Goal: Task Accomplishment & Management: Manage account settings

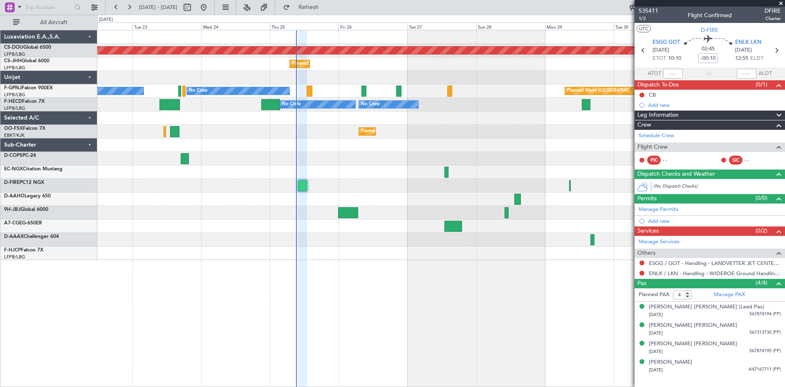
click at [348, 186] on div "Planned Maint London (Biggin Hill) Planned Maint Paris (Le Bourget) No Crew No …" at bounding box center [441, 144] width 688 height 229
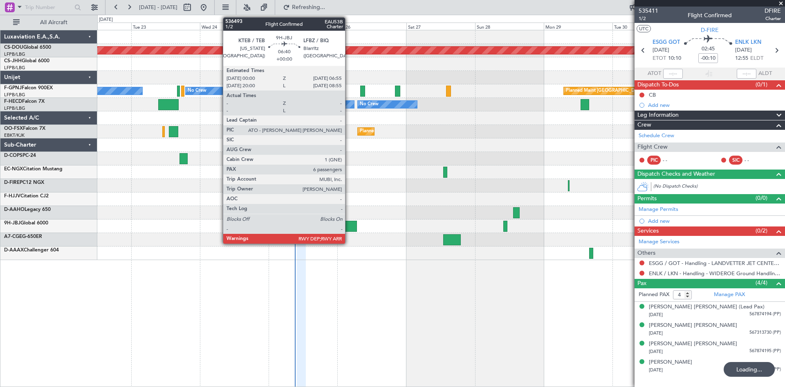
click at [349, 228] on div at bounding box center [347, 225] width 20 height 11
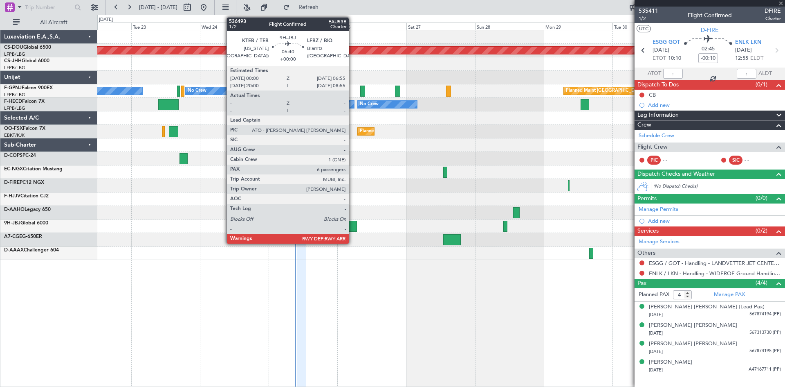
click at [353, 227] on div at bounding box center [347, 225] width 20 height 11
type input "6"
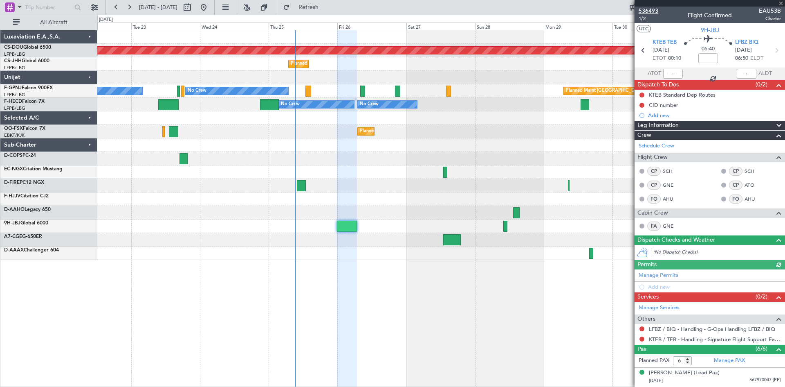
click at [651, 10] on span "536493" at bounding box center [649, 11] width 20 height 9
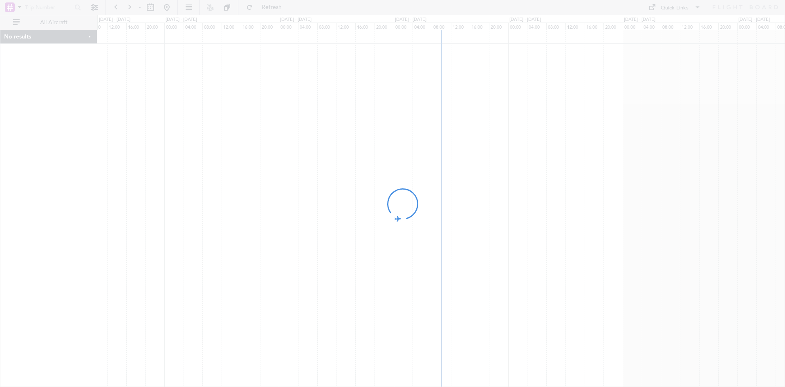
drag, startPoint x: 491, startPoint y: 195, endPoint x: 457, endPoint y: 207, distance: 36.0
click at [457, 207] on div at bounding box center [392, 193] width 785 height 387
drag, startPoint x: 503, startPoint y: 215, endPoint x: 490, endPoint y: 220, distance: 13.2
click at [490, 220] on div at bounding box center [392, 193] width 785 height 387
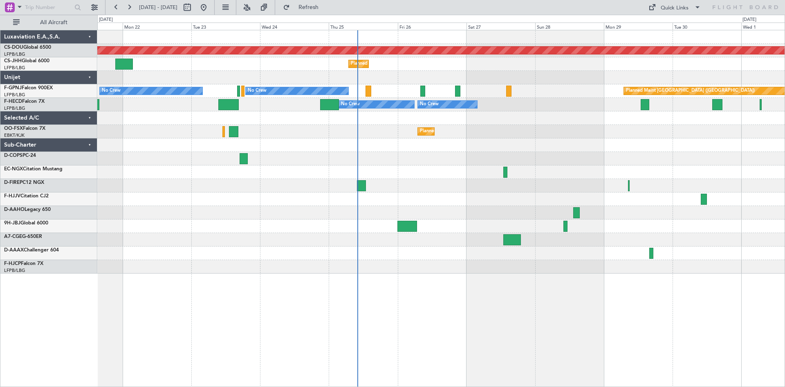
click at [454, 212] on div "Planned Maint London (Biggin Hill) Planned Maint Paris (Le Bourget) Owner No Cr…" at bounding box center [441, 208] width 688 height 357
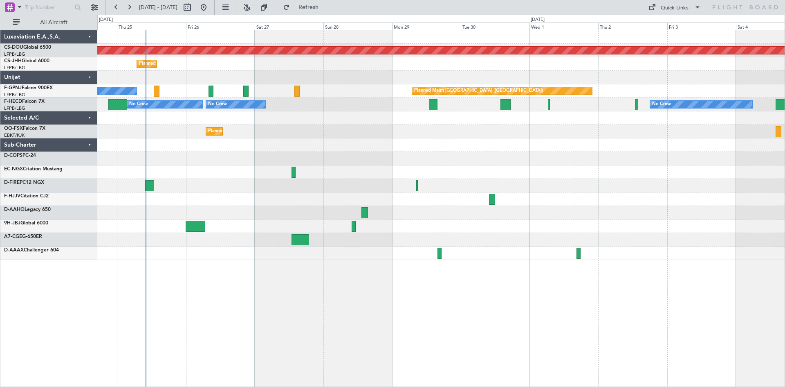
click at [214, 201] on div "Planned Maint London (Biggin Hill) Planned Maint Paris (Le Bourget) No Crew Pla…" at bounding box center [441, 144] width 688 height 229
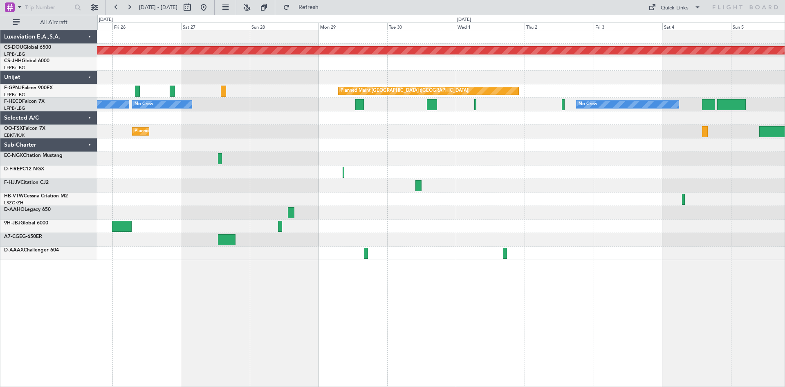
click at [383, 207] on div "Planned Maint London (Biggin Hill) Planned Maint Paris (Le Bourget) Planned Mai…" at bounding box center [441, 144] width 688 height 229
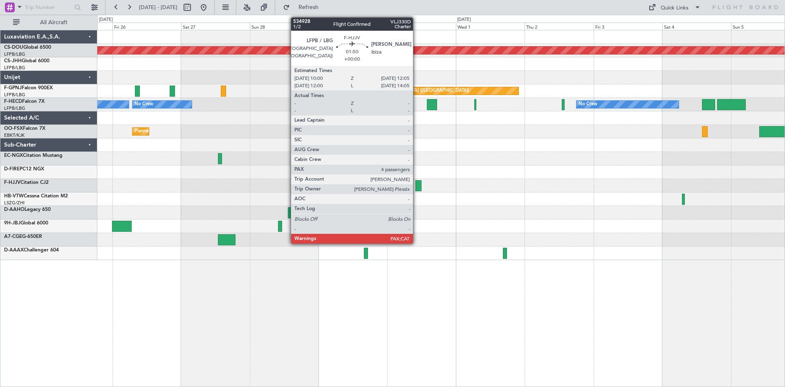
click at [417, 186] on div at bounding box center [419, 185] width 6 height 11
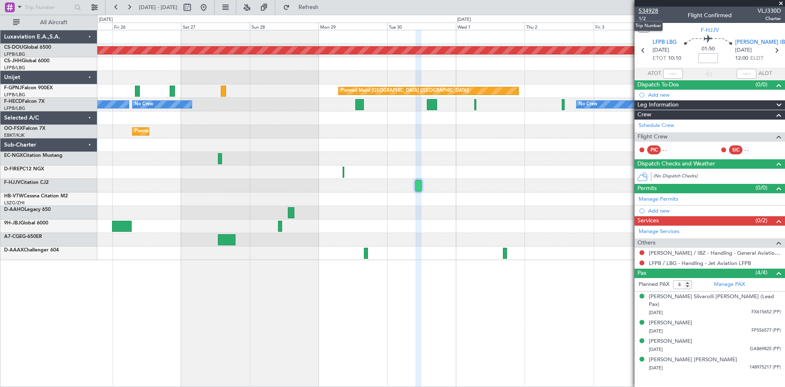
click at [651, 9] on span "534928" at bounding box center [649, 11] width 20 height 9
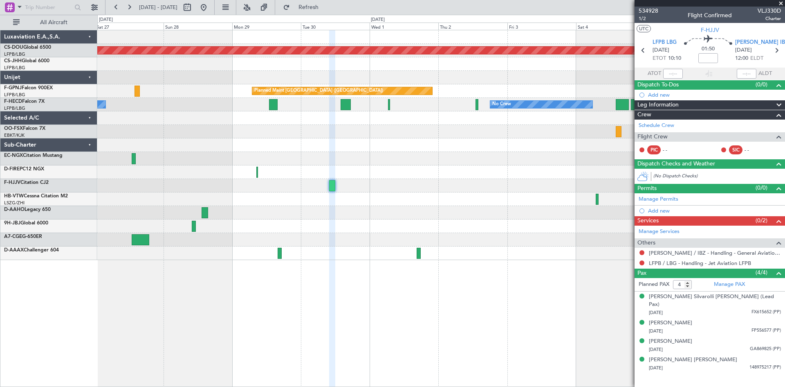
click at [404, 228] on div "Planned Maint London (Biggin Hill) Planned Maint Paris (Le Bourget) Planned Mai…" at bounding box center [441, 144] width 688 height 229
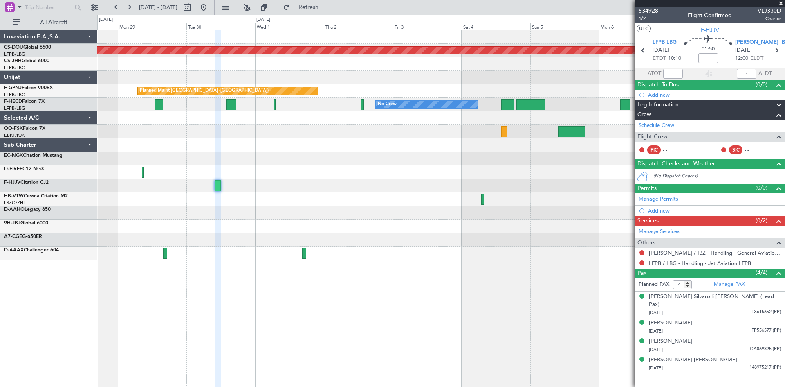
click at [358, 220] on div "Planned Maint London (Biggin Hill) Planned Maint Paris (Le Bourget) No Crew No …" at bounding box center [441, 144] width 688 height 229
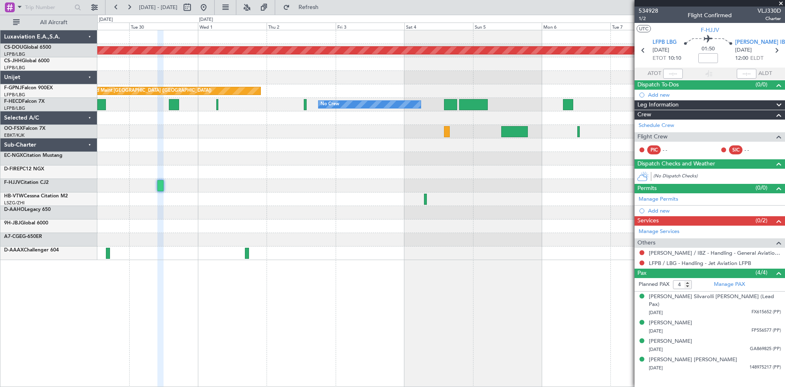
click at [279, 221] on div "Planned Maint London (Biggin Hill) Planned Maint Paris (Le Bourget) No Crew No …" at bounding box center [441, 144] width 688 height 229
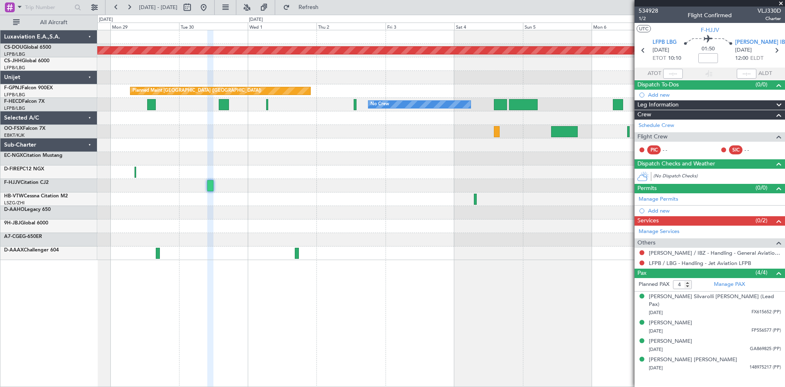
click at [309, 222] on div at bounding box center [441, 225] width 688 height 13
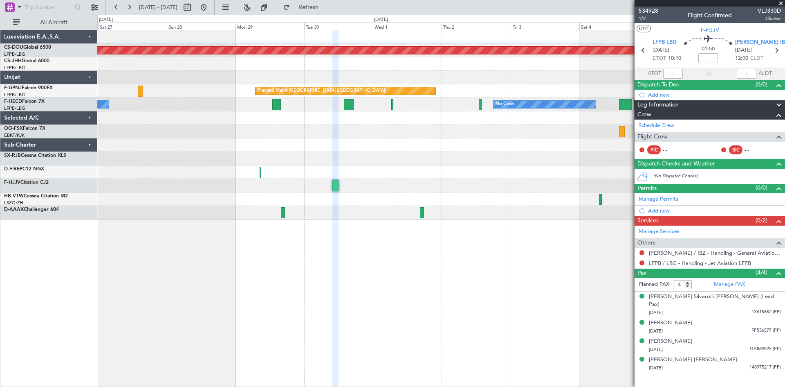
click at [378, 213] on div at bounding box center [441, 212] width 688 height 13
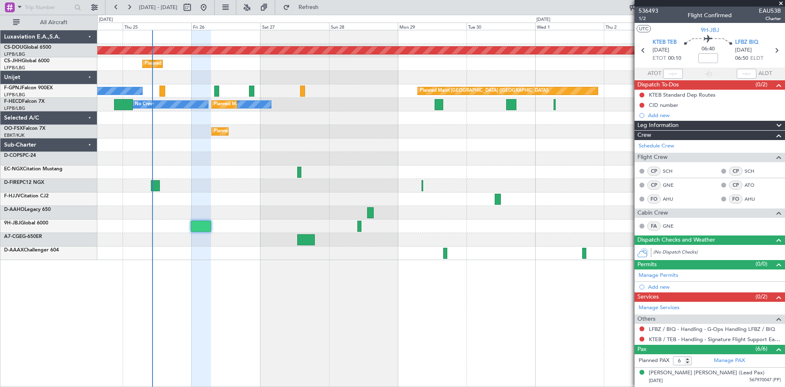
click at [331, 209] on div "Planned Maint London ([GEOGRAPHIC_DATA]) Planned Maint [GEOGRAPHIC_DATA] ([GEOG…" at bounding box center [441, 144] width 688 height 229
click at [502, 186] on div at bounding box center [441, 185] width 688 height 13
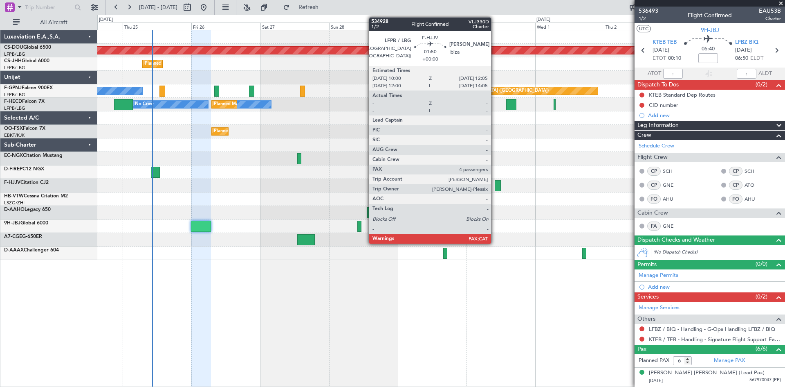
click at [495, 187] on div at bounding box center [498, 185] width 6 height 11
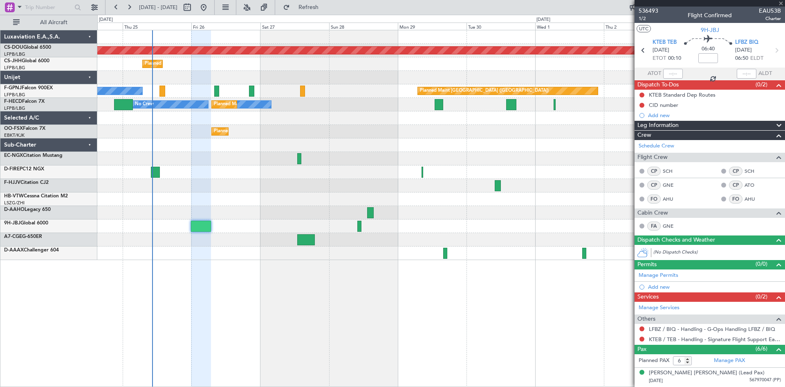
click at [500, 188] on div at bounding box center [498, 185] width 6 height 11
click at [495, 187] on div at bounding box center [498, 185] width 6 height 11
type input "4"
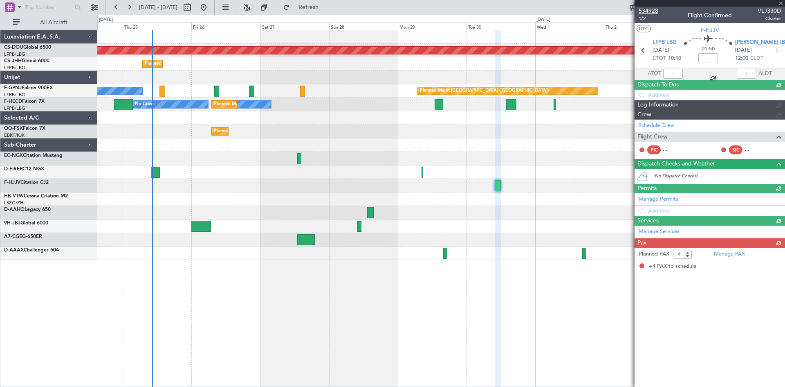
click at [652, 12] on span "534928" at bounding box center [649, 11] width 20 height 9
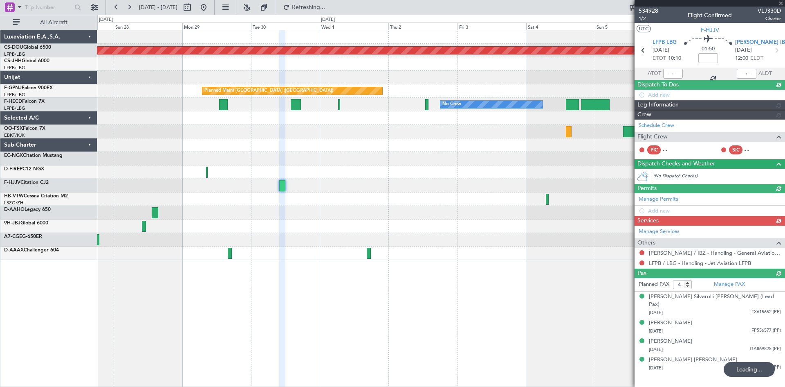
click at [210, 175] on div "Planned Maint London ([GEOGRAPHIC_DATA]) Planned Maint [GEOGRAPHIC_DATA] ([GEOG…" at bounding box center [441, 144] width 688 height 229
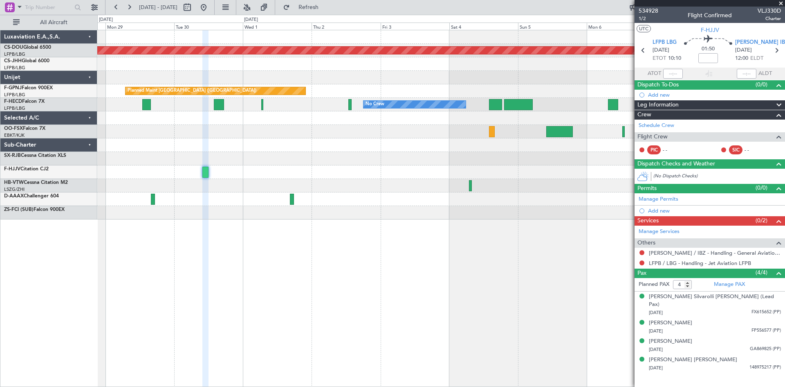
click at [555, 144] on div "Planned Maint London ([GEOGRAPHIC_DATA]) Planned Maint [GEOGRAPHIC_DATA] ([GEOG…" at bounding box center [441, 124] width 688 height 189
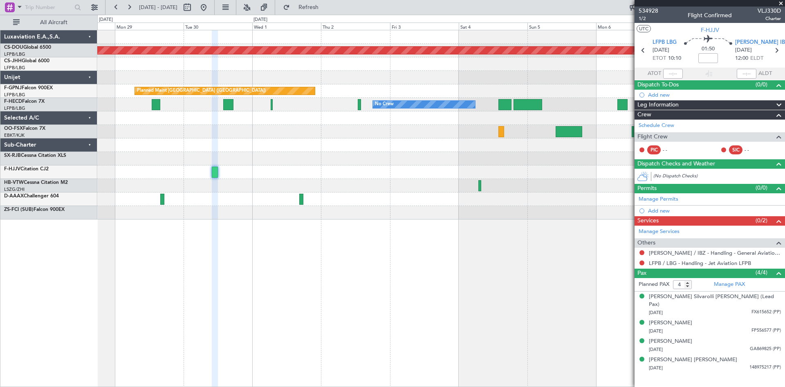
click at [357, 69] on div "Planned Maint London ([GEOGRAPHIC_DATA]) Planned Maint [GEOGRAPHIC_DATA] ([GEOG…" at bounding box center [441, 124] width 688 height 189
